Goal: Find specific page/section: Find specific page/section

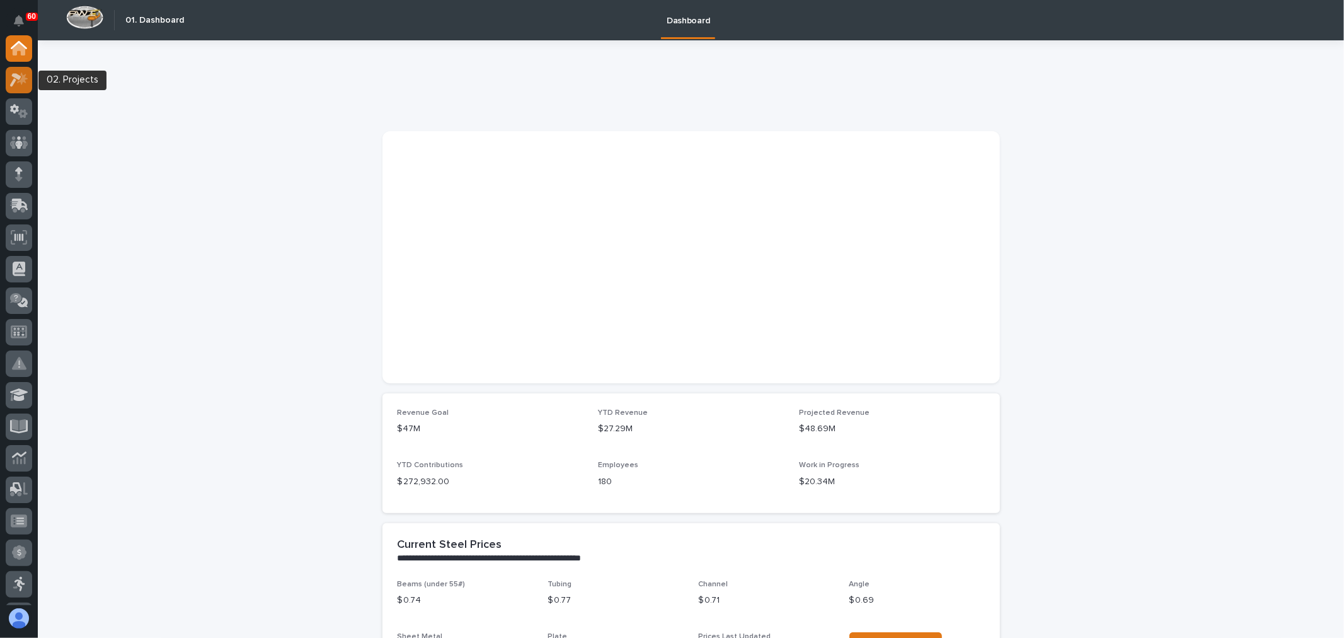
click at [18, 79] on icon at bounding box center [19, 79] width 18 height 14
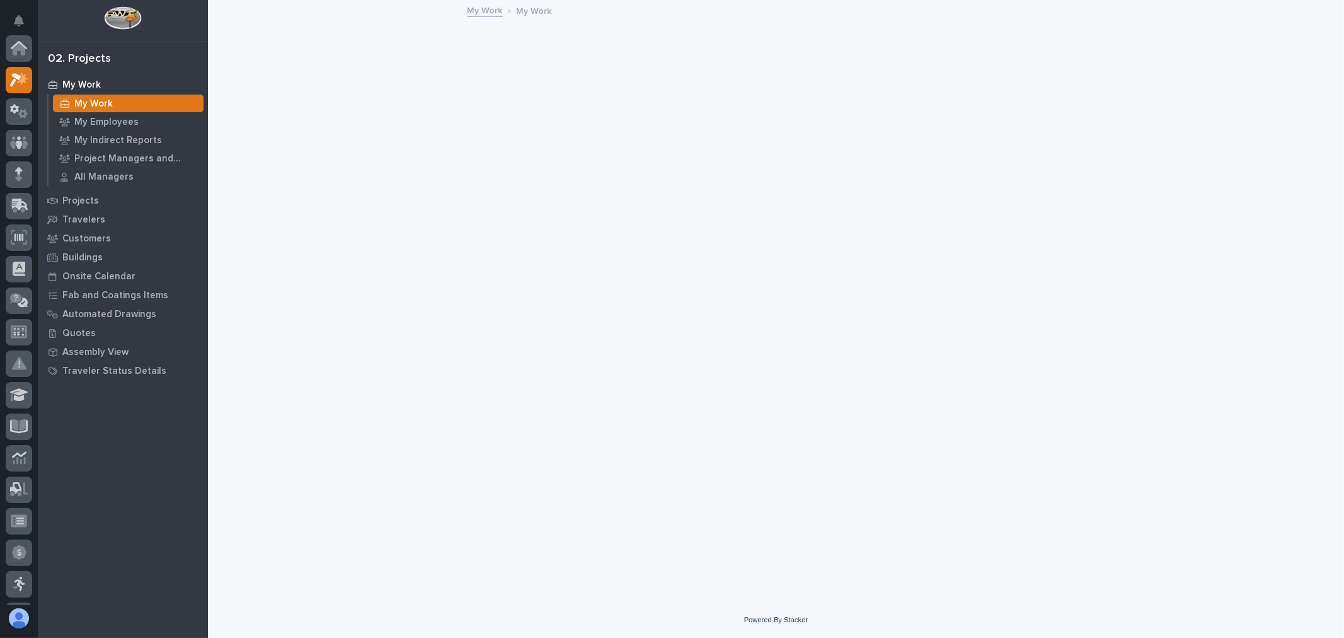
scroll to position [32, 0]
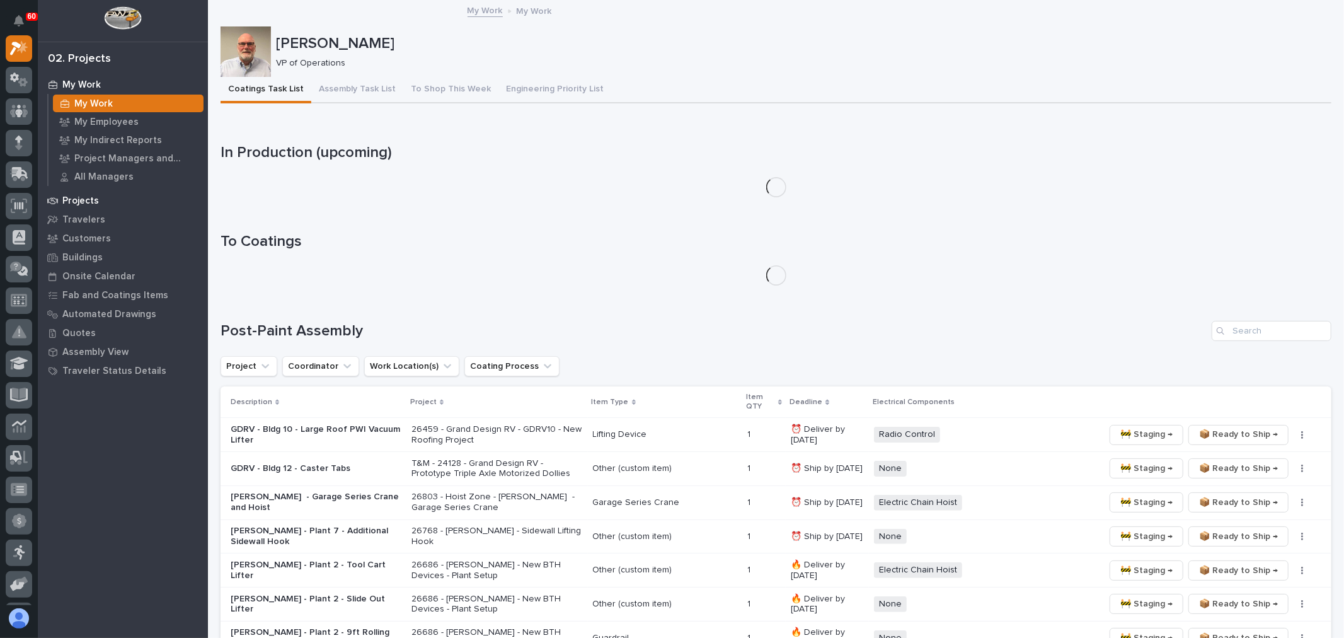
click at [96, 197] on div "Projects" at bounding box center [123, 201] width 164 height 18
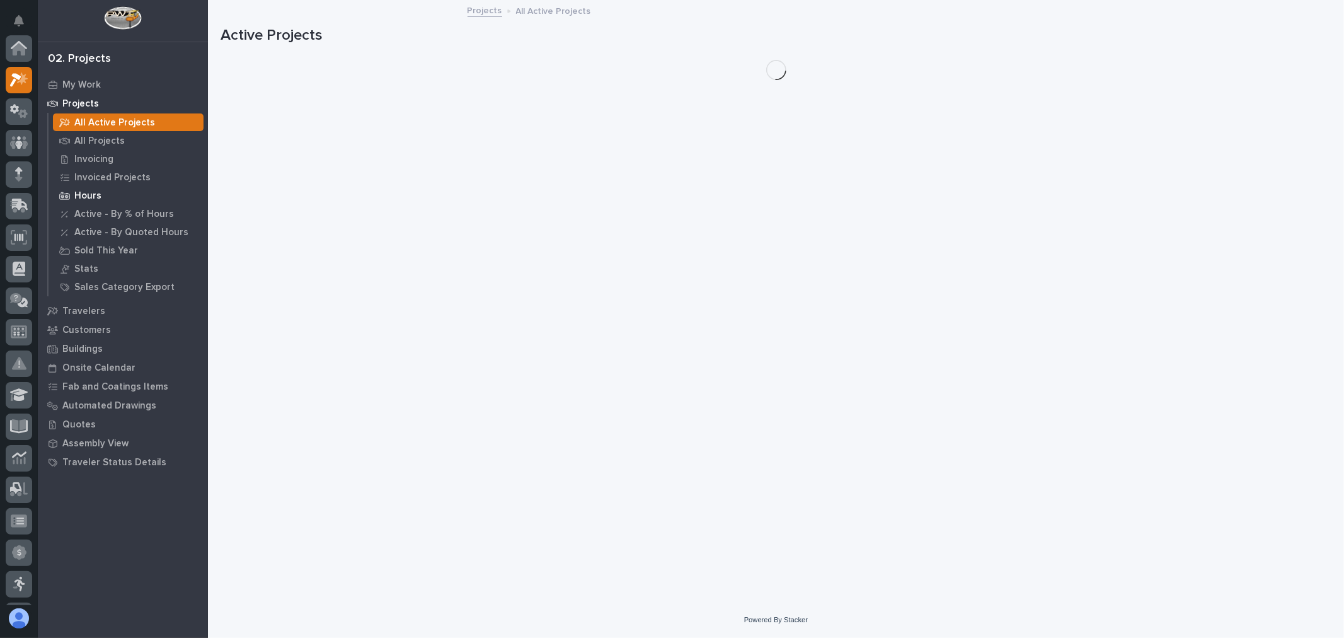
scroll to position [32, 0]
click at [110, 143] on p "All Projects" at bounding box center [99, 140] width 50 height 11
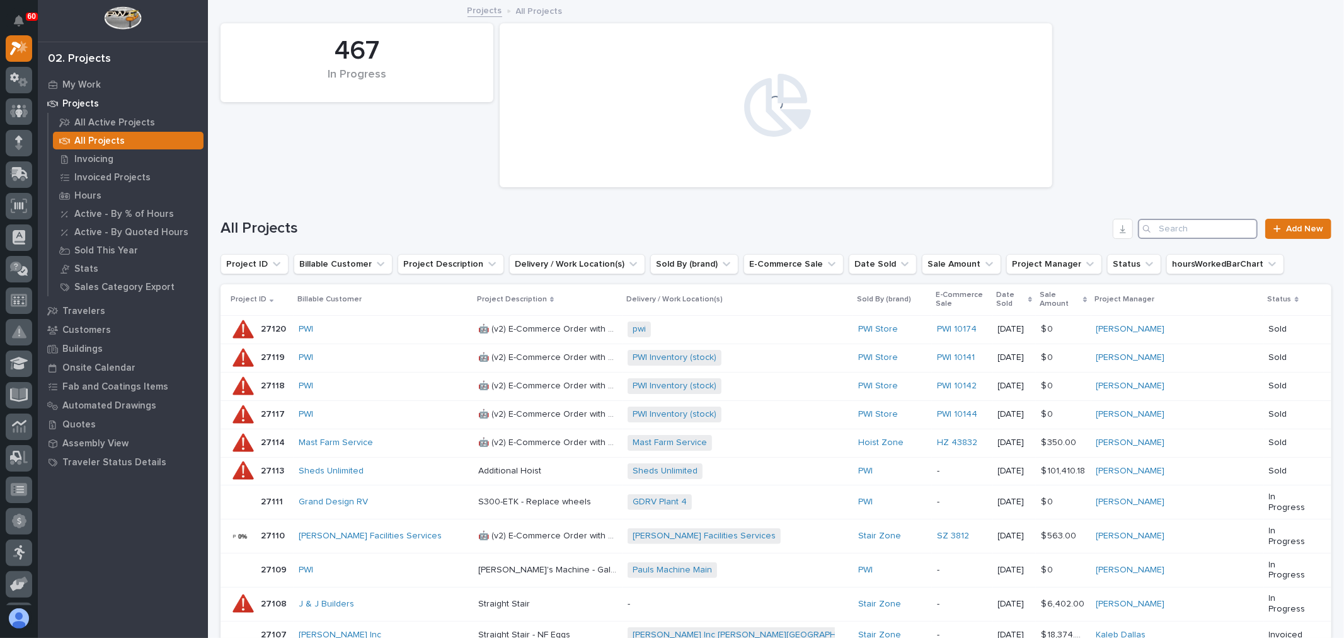
click at [1176, 222] on input "Search" at bounding box center [1198, 229] width 120 height 20
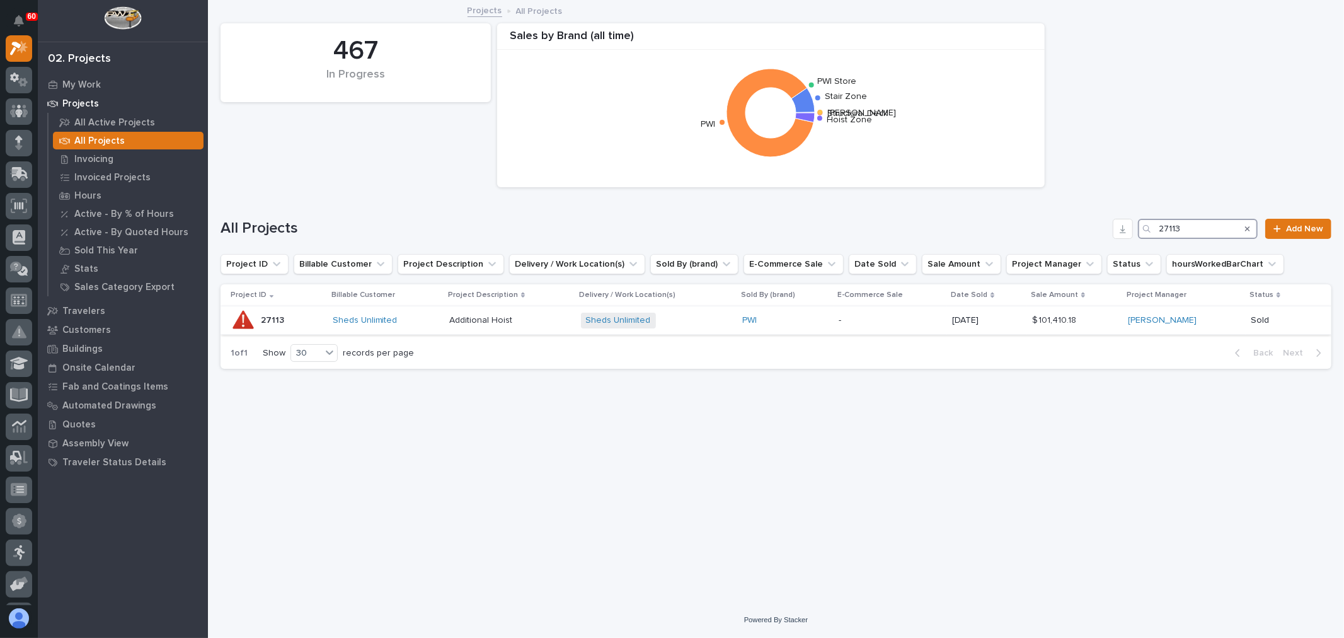
type input "27113"
click at [547, 319] on p at bounding box center [510, 320] width 122 height 11
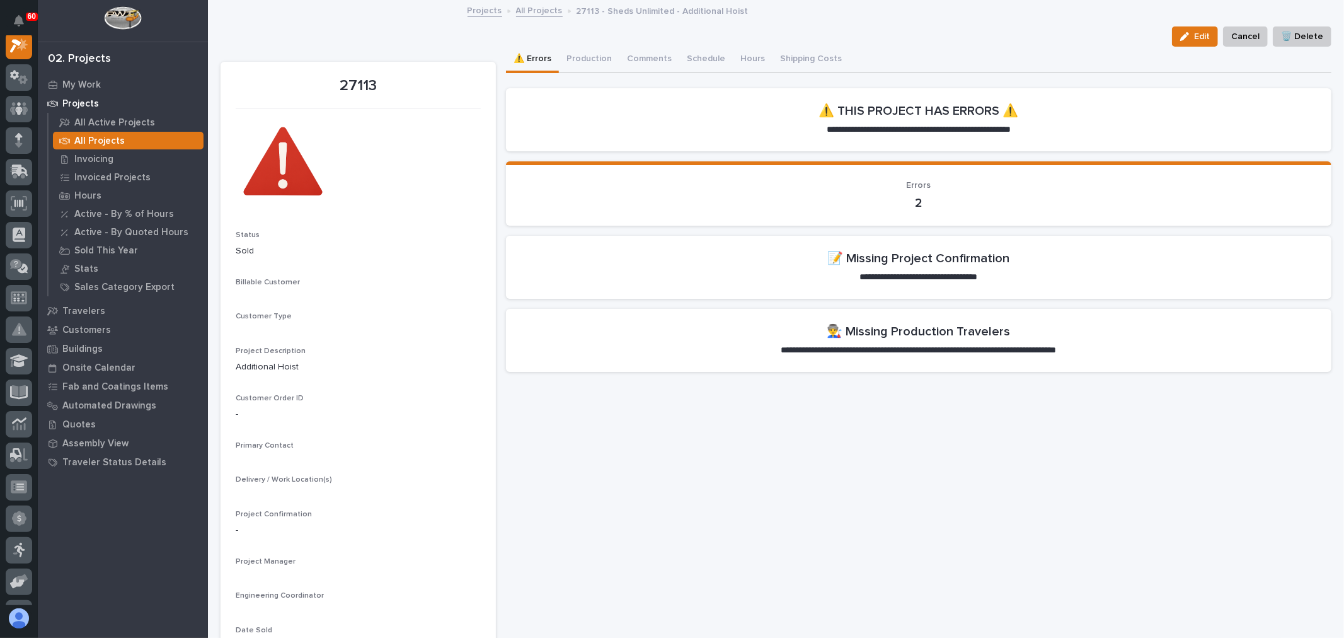
scroll to position [32, 0]
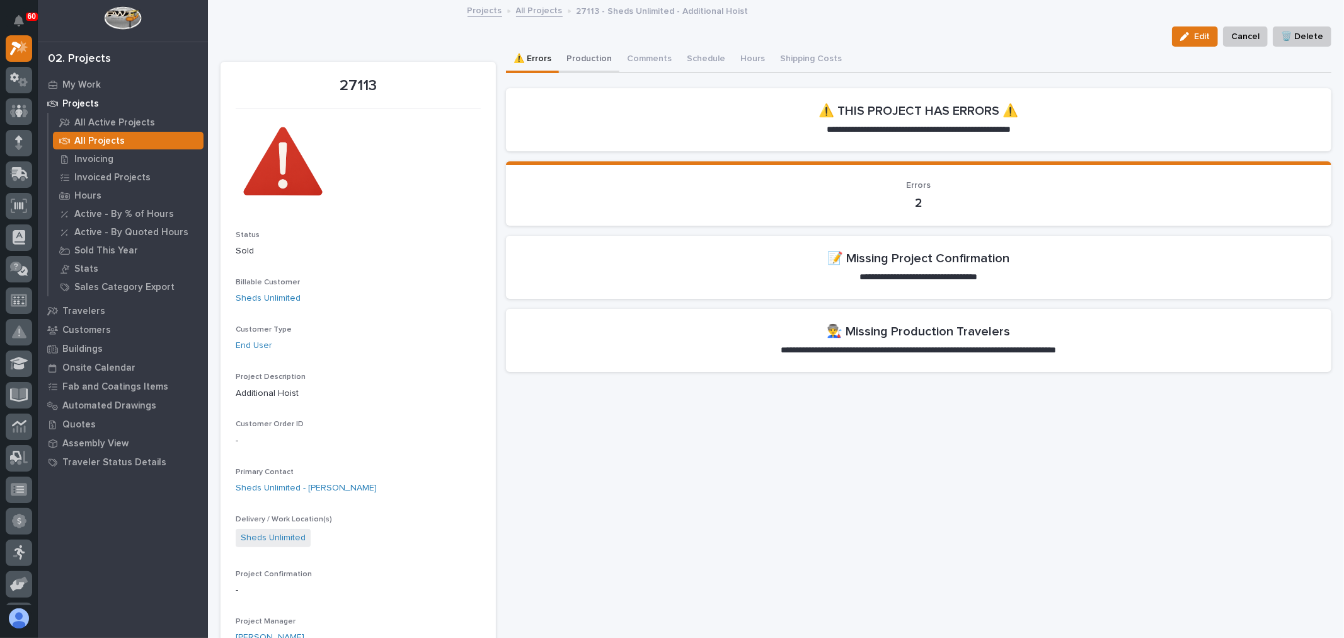
click at [582, 59] on button "Production" at bounding box center [589, 60] width 60 height 26
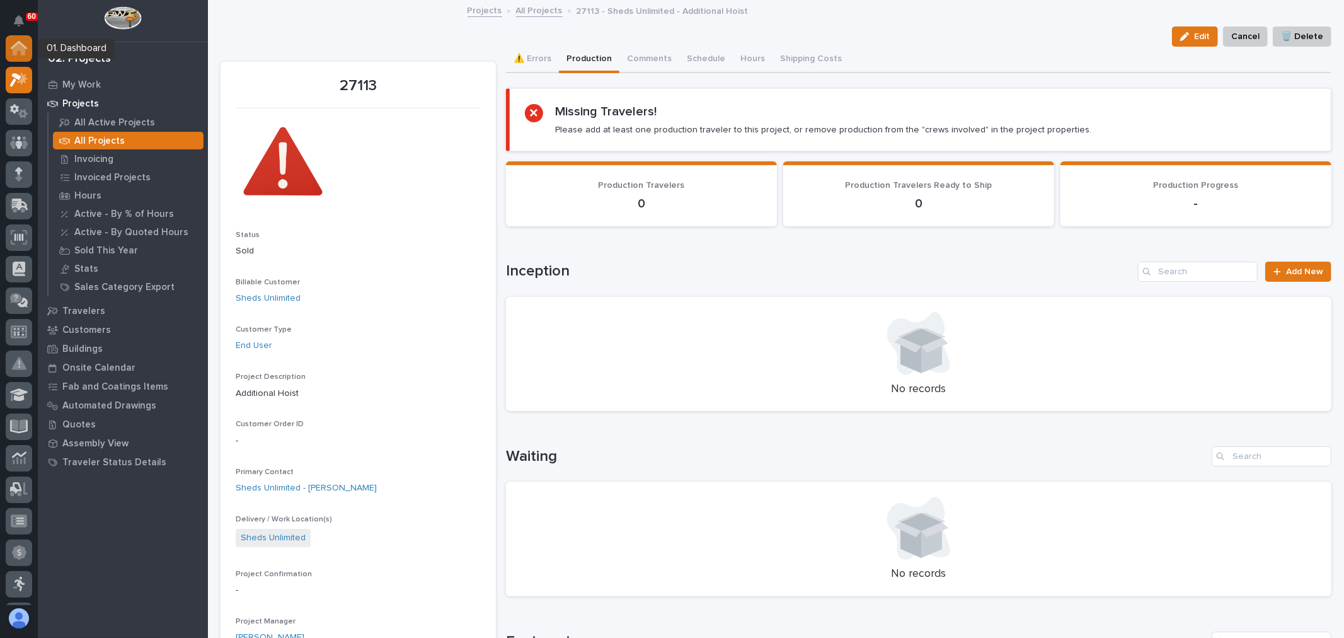
click at [14, 51] on icon at bounding box center [19, 49] width 13 height 13
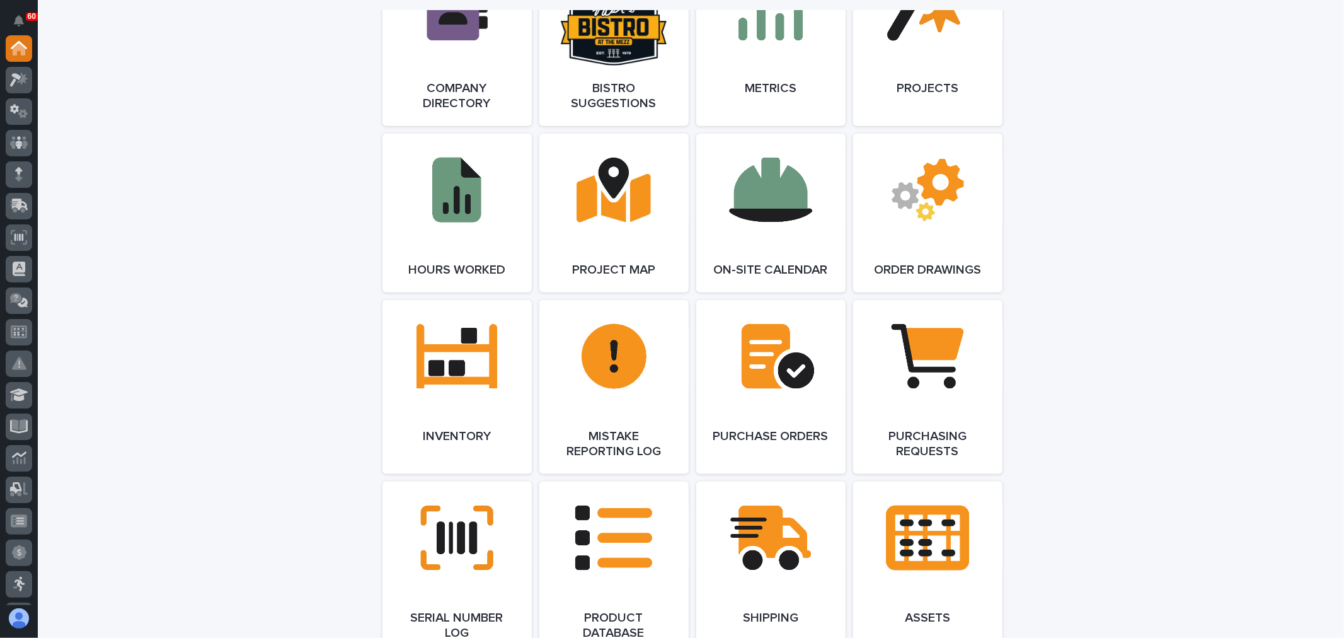
scroll to position [1190, 0]
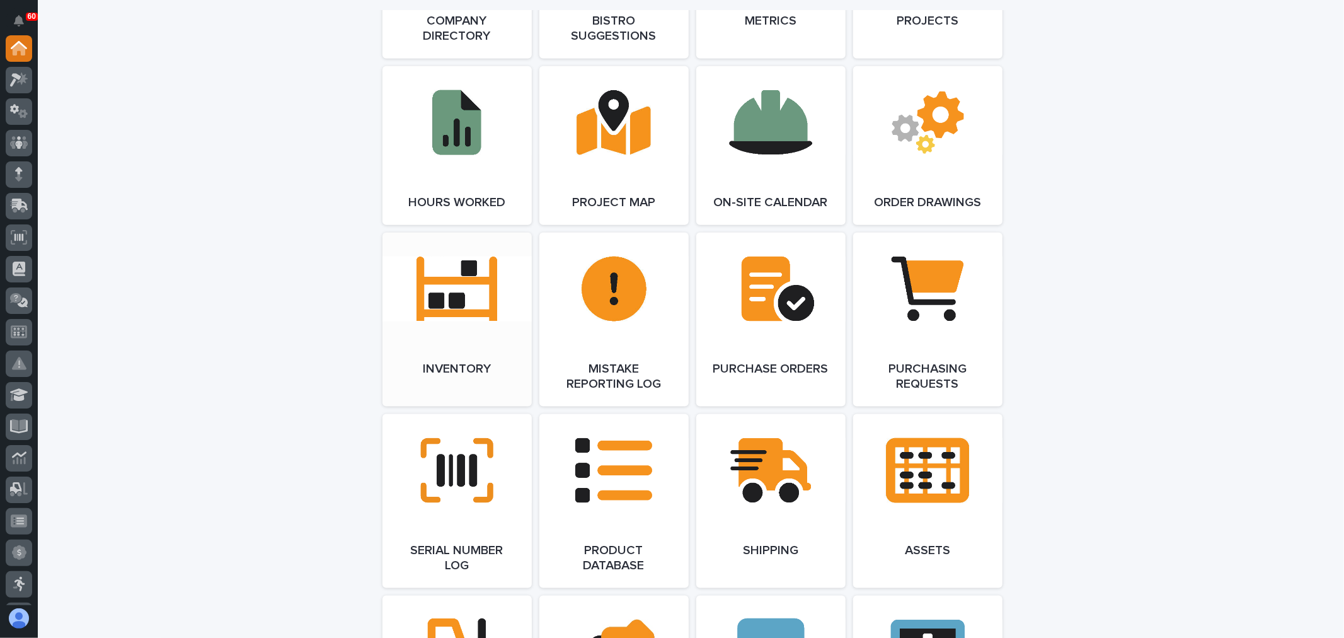
click at [496, 318] on link "Open Link" at bounding box center [456, 320] width 149 height 174
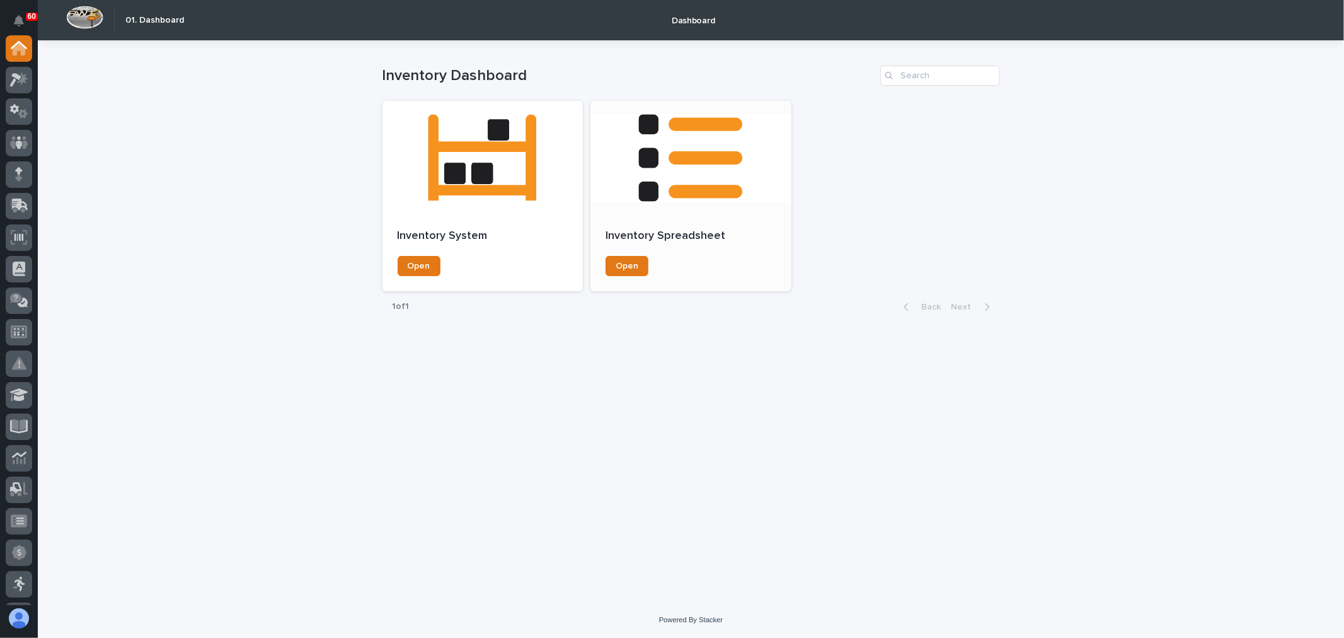
click at [711, 236] on p "Inventory Spreadsheet" at bounding box center [691, 236] width 171 height 14
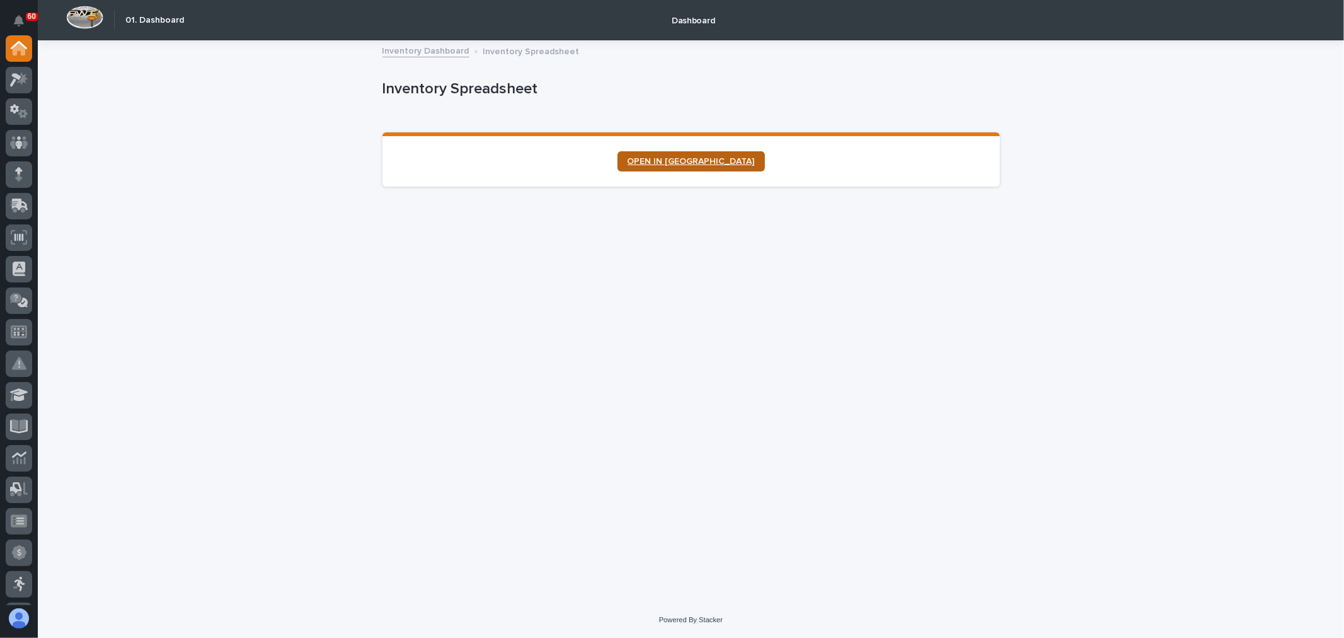
click at [698, 161] on span "OPEN IN NEW TAB" at bounding box center [691, 161] width 127 height 9
